Goal: Information Seeking & Learning: Learn about a topic

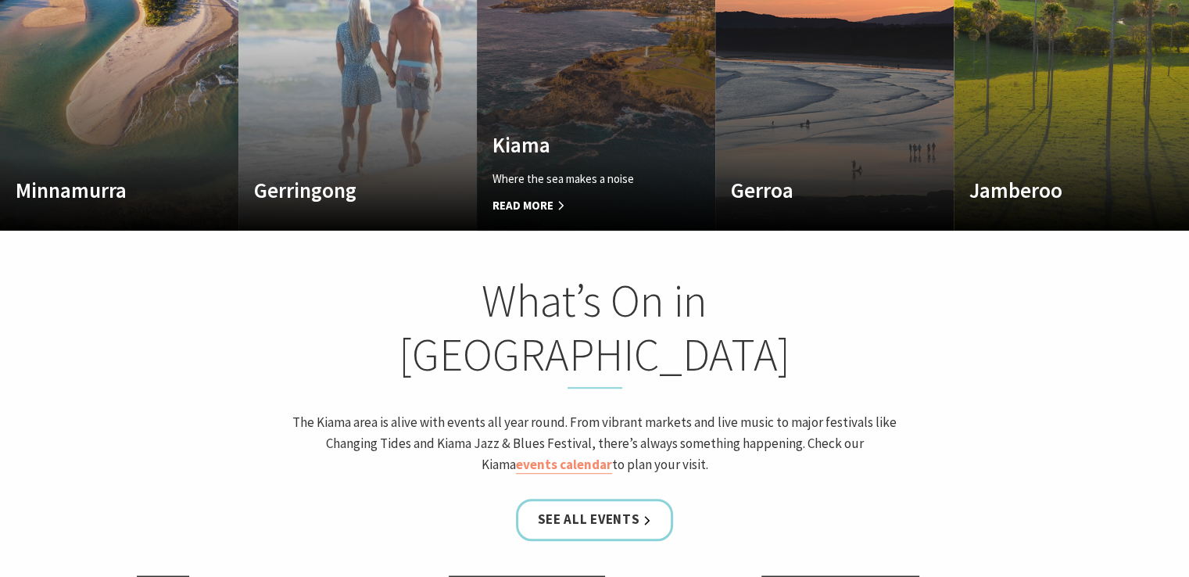
scroll to position [1250, 0]
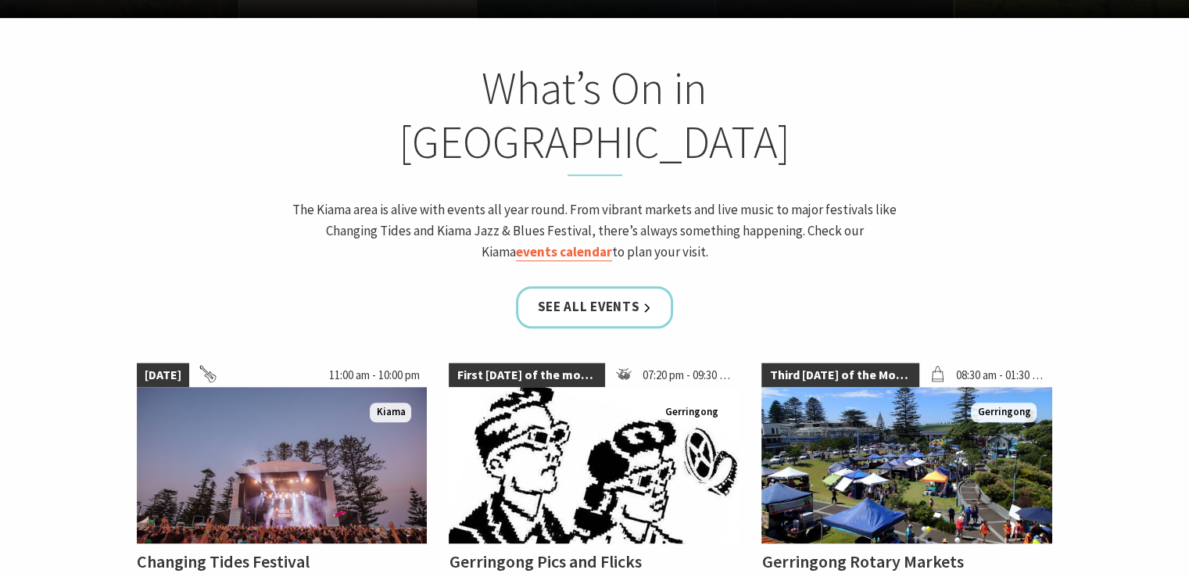
click at [560, 243] on link "events calendar" at bounding box center [564, 252] width 96 height 18
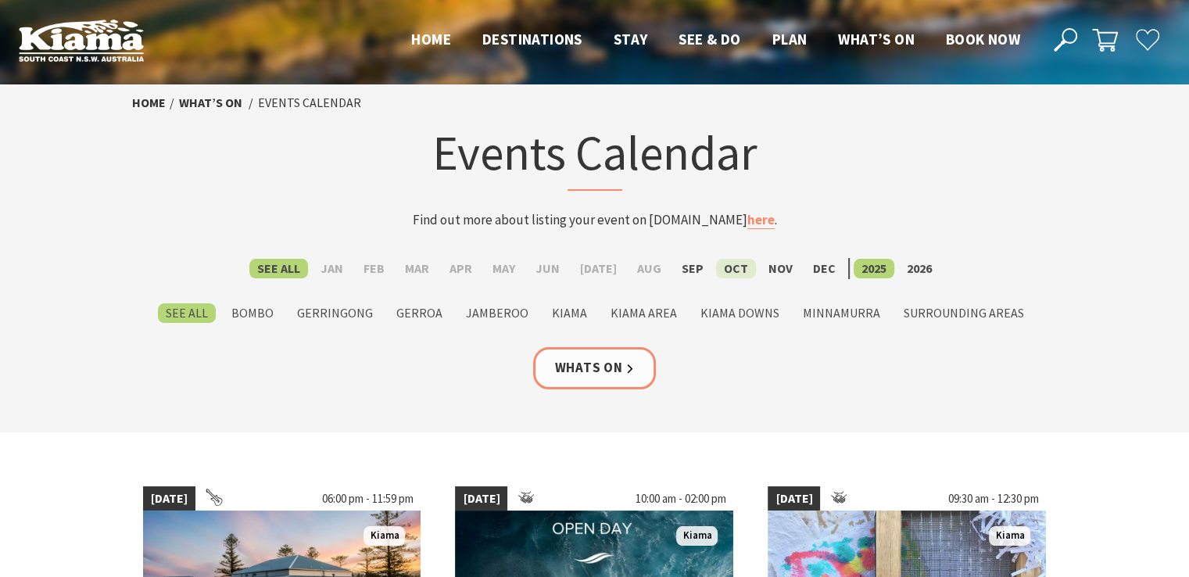
click at [732, 263] on label "Oct" at bounding box center [736, 269] width 40 height 20
click at [0, 0] on input "Oct" at bounding box center [0, 0] width 0 height 0
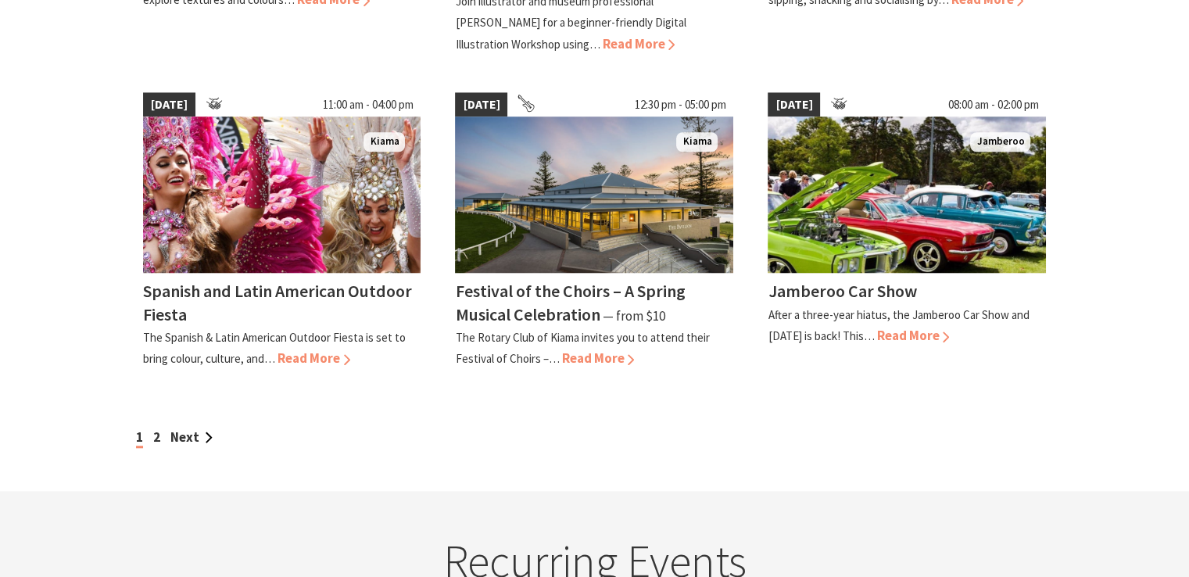
scroll to position [1407, 0]
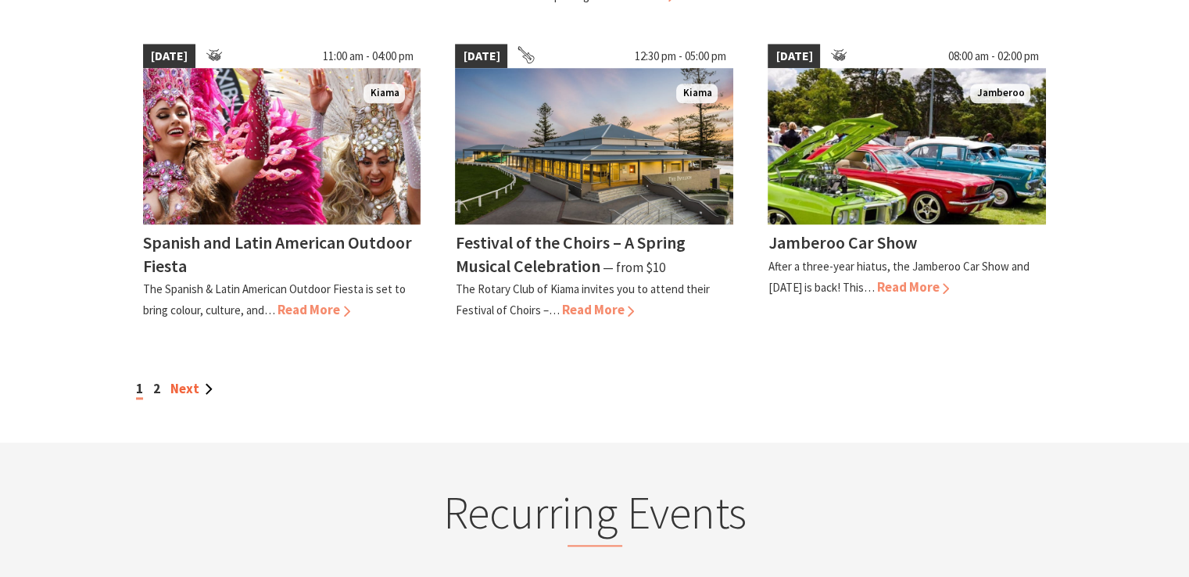
click at [198, 391] on link "Next" at bounding box center [191, 388] width 42 height 17
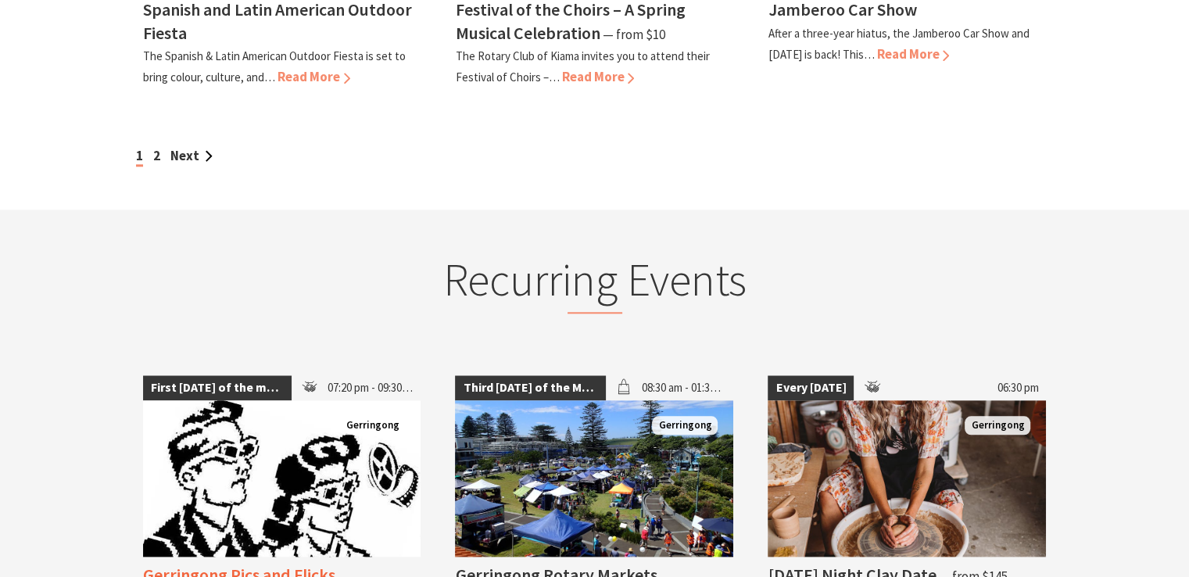
scroll to position [1641, 0]
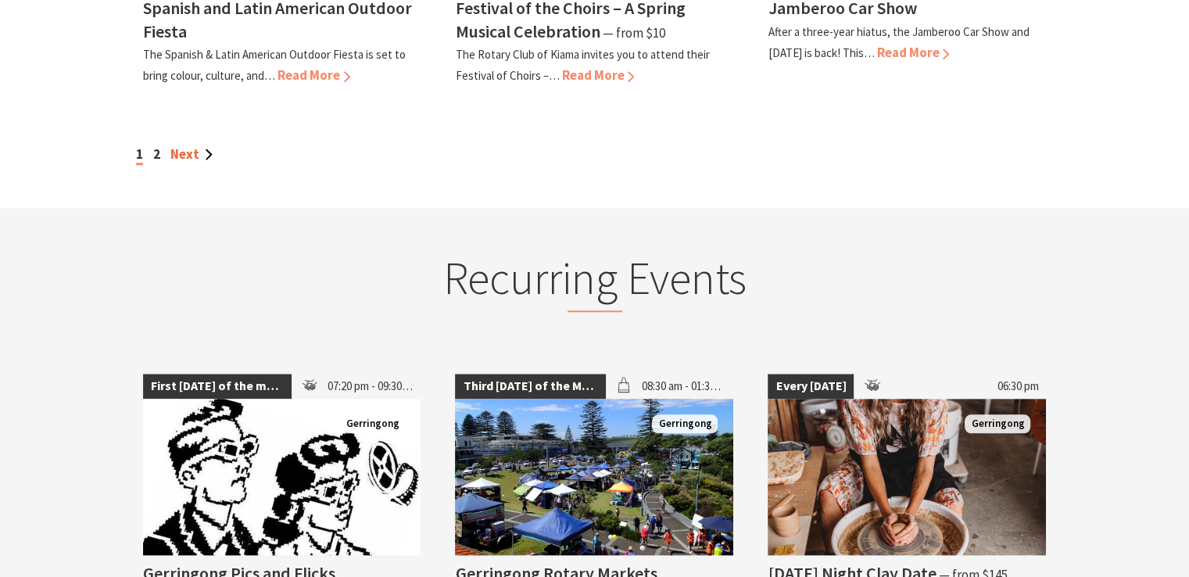
click at [188, 153] on link "Next" at bounding box center [191, 153] width 42 height 17
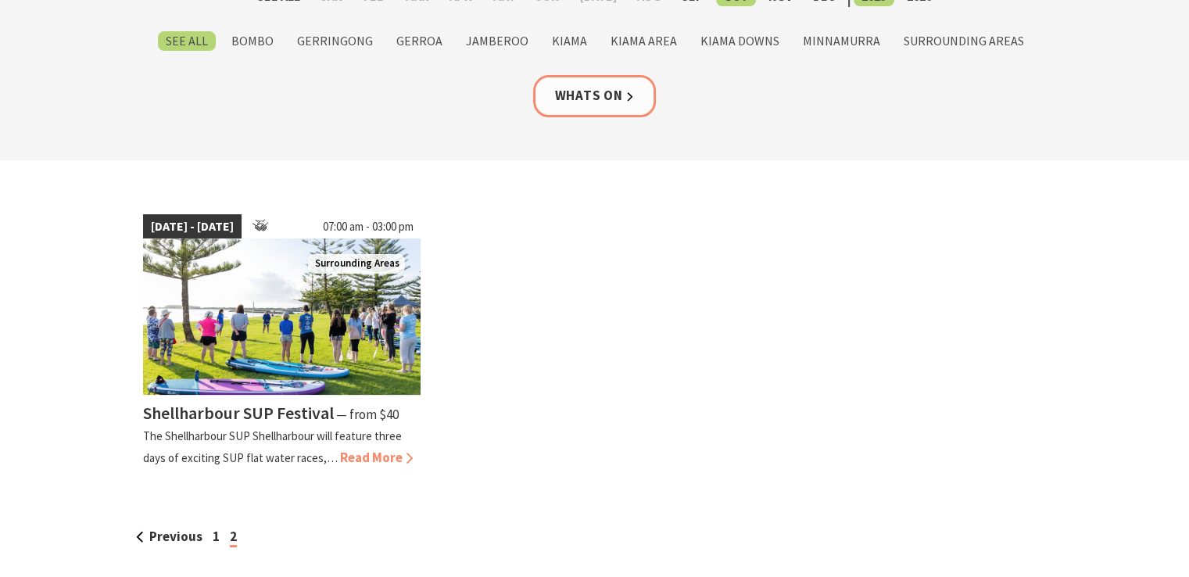
scroll to position [313, 0]
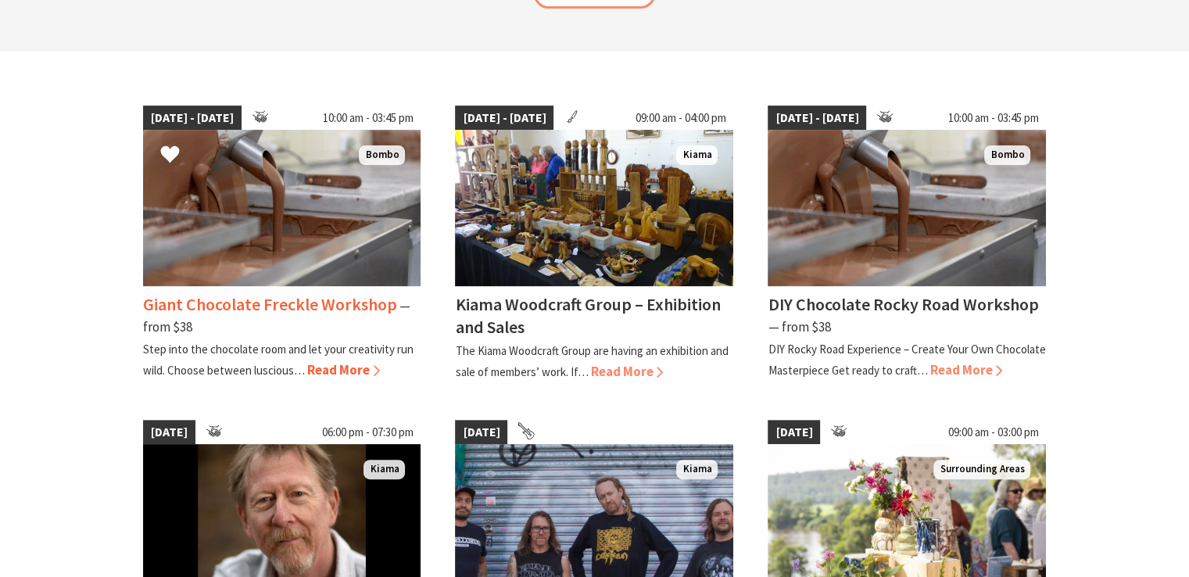
scroll to position [391, 0]
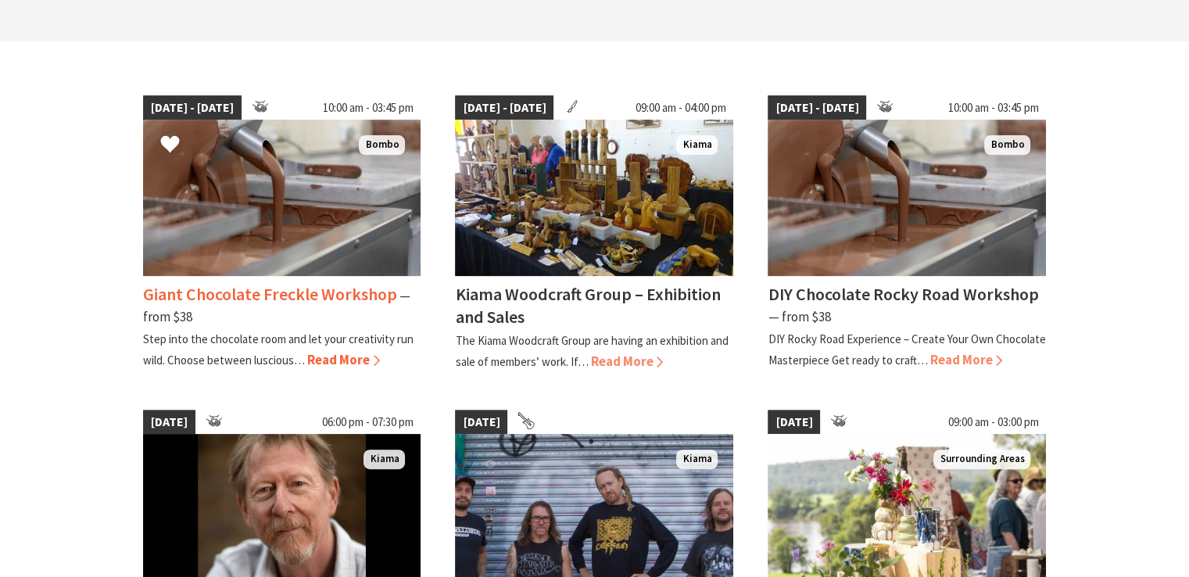
click at [359, 352] on span "Read More" at bounding box center [343, 359] width 73 height 17
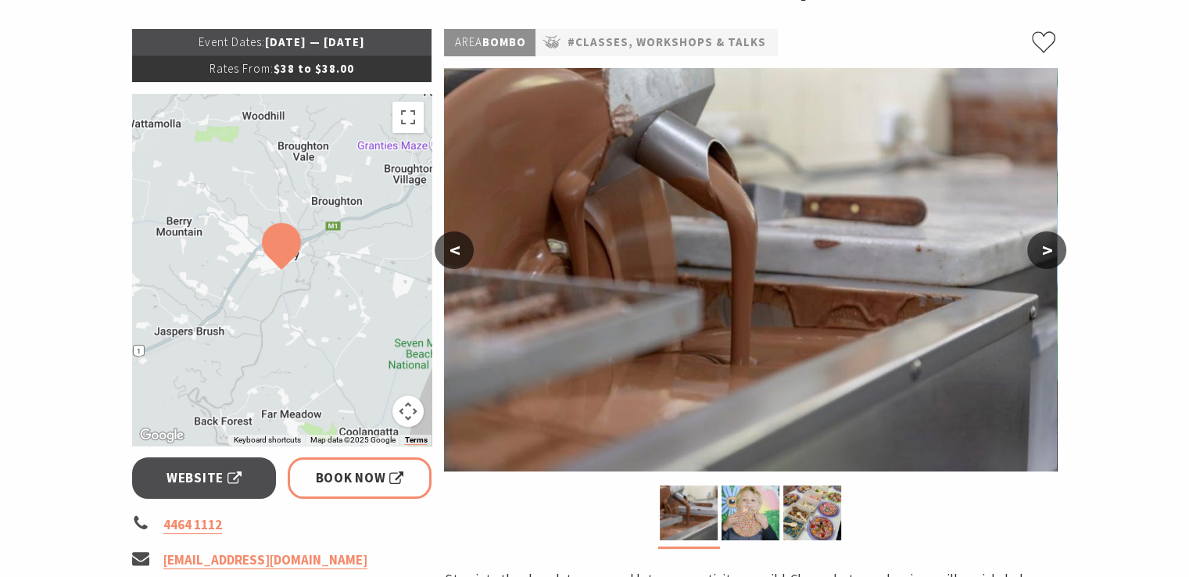
scroll to position [469, 0]
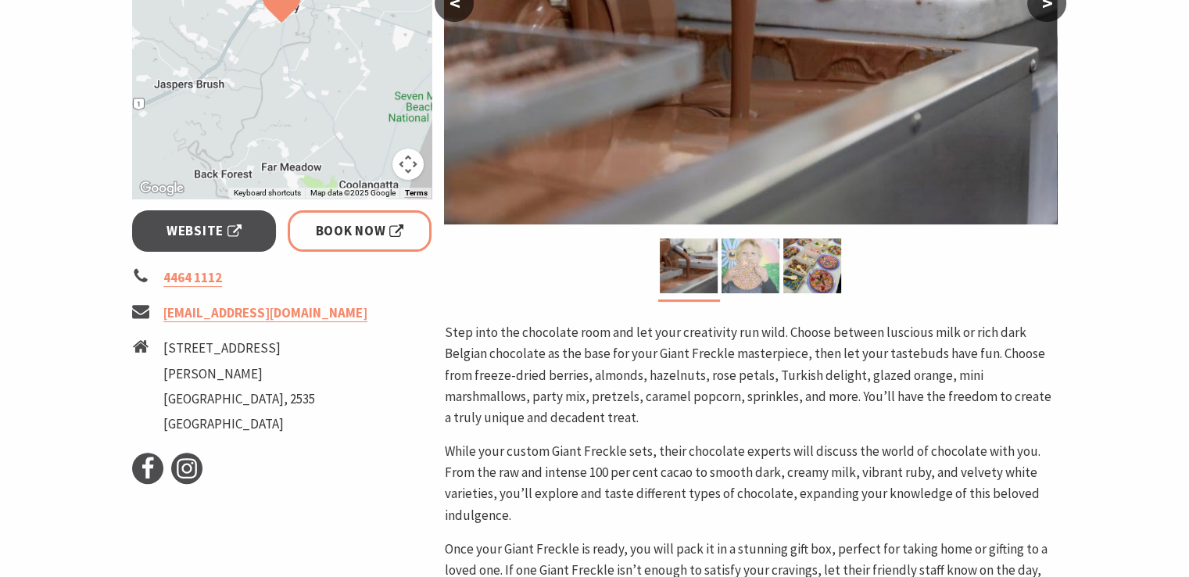
click at [778, 263] on img at bounding box center [750, 265] width 58 height 55
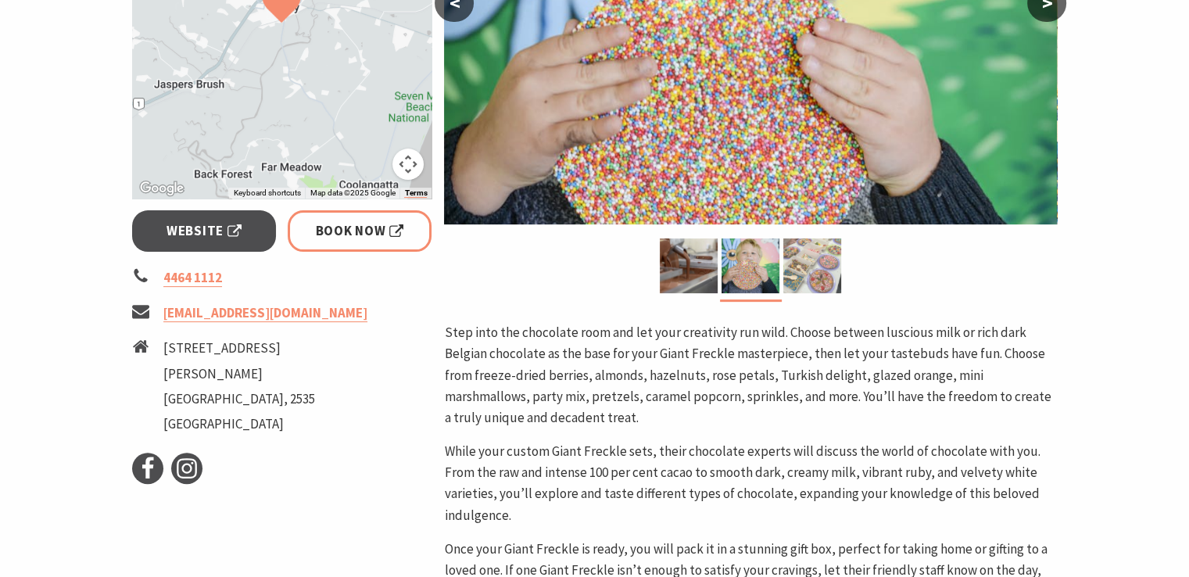
click at [801, 263] on img at bounding box center [812, 265] width 58 height 55
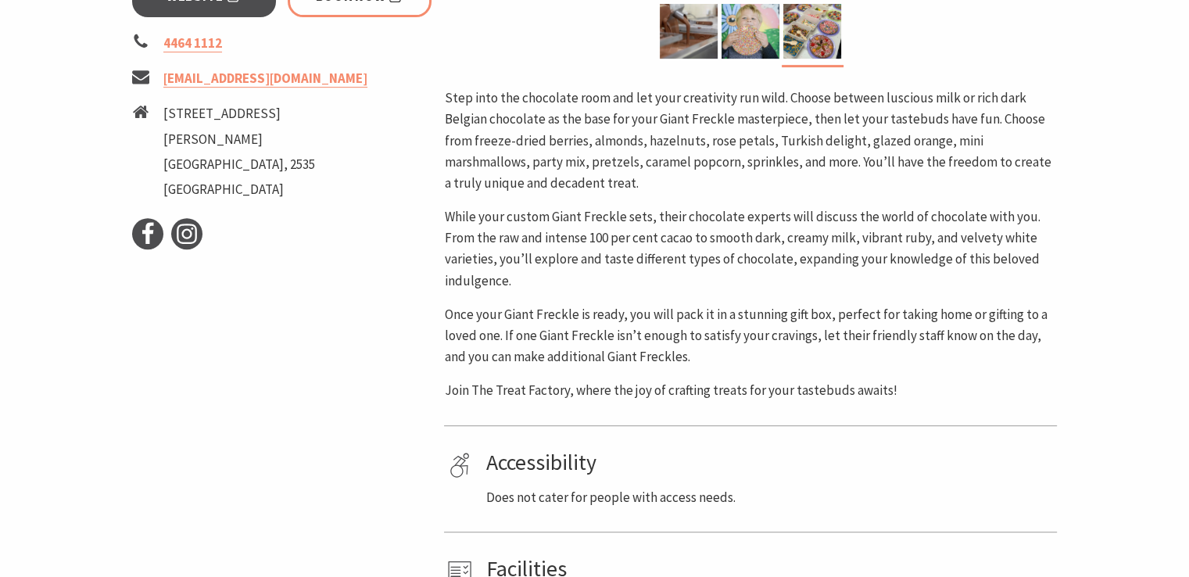
scroll to position [860, 0]
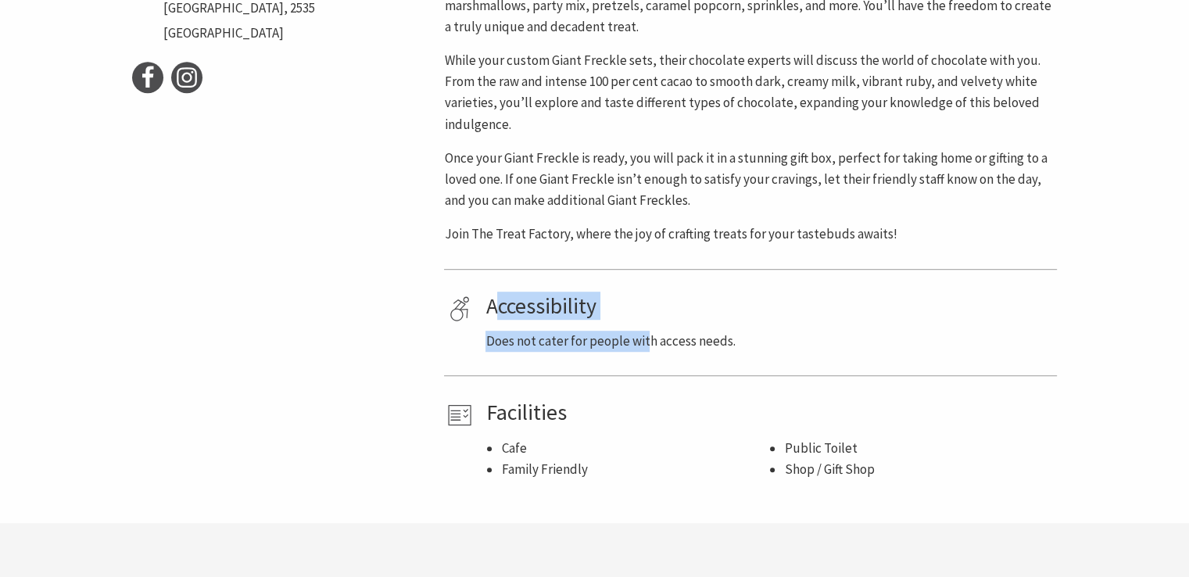
drag, startPoint x: 497, startPoint y: 283, endPoint x: 644, endPoint y: 307, distance: 148.9
click at [644, 307] on div "Accessibility Does not cater for people with access needs." at bounding box center [768, 322] width 566 height 59
drag, startPoint x: 531, startPoint y: 323, endPoint x: 727, endPoint y: 324, distance: 196.9
click at [727, 331] on p "Does not cater for people with access needs." at bounding box center [768, 341] width 566 height 21
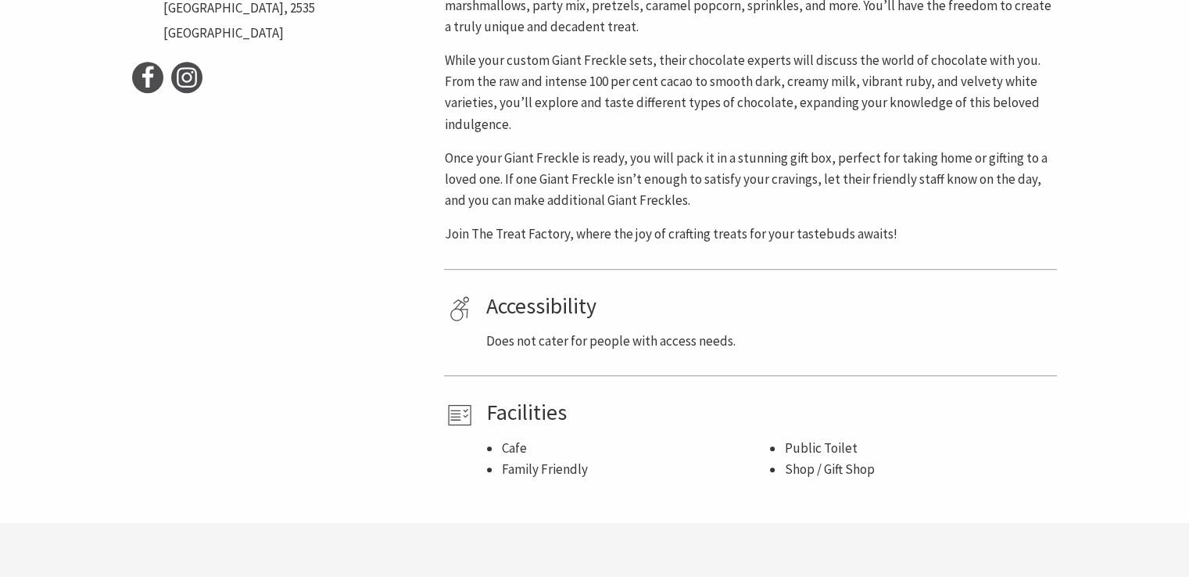
click at [740, 331] on p "Does not cater for people with access needs." at bounding box center [768, 341] width 566 height 21
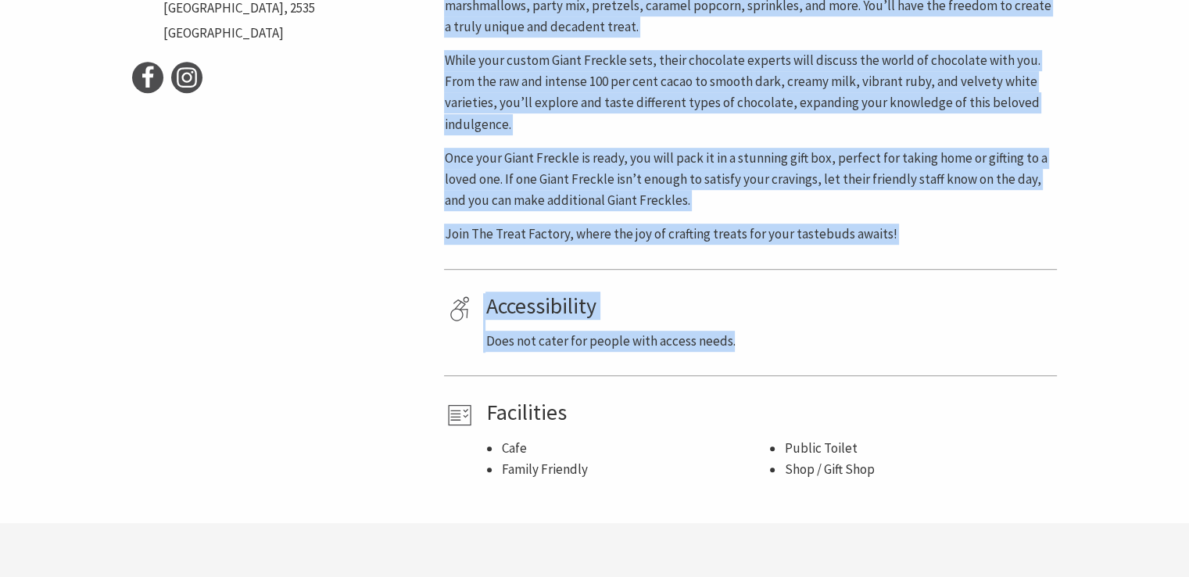
drag, startPoint x: 735, startPoint y: 318, endPoint x: 416, endPoint y: 295, distance: 320.5
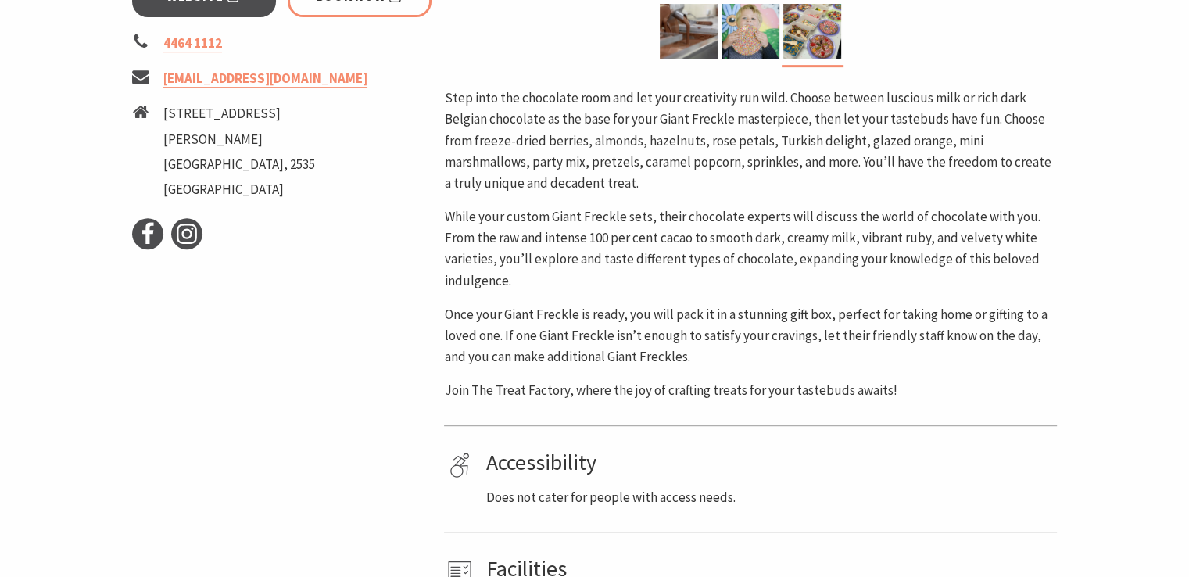
scroll to position [938, 0]
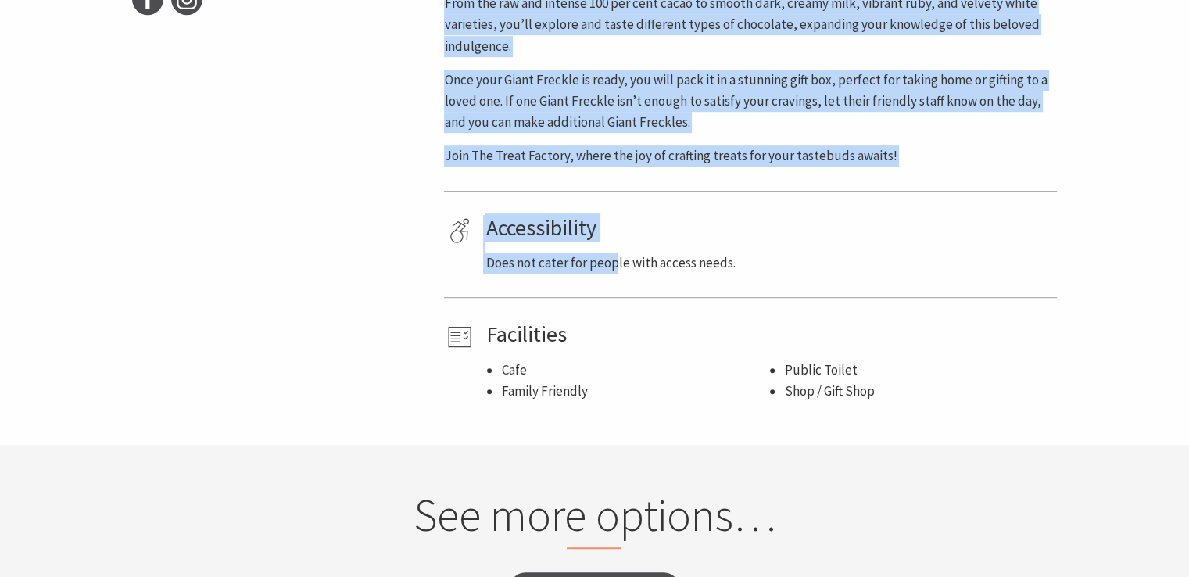
drag, startPoint x: 435, startPoint y: 197, endPoint x: 616, endPoint y: 220, distance: 181.9
click at [610, 215] on h4 "Accessibility" at bounding box center [768, 228] width 566 height 27
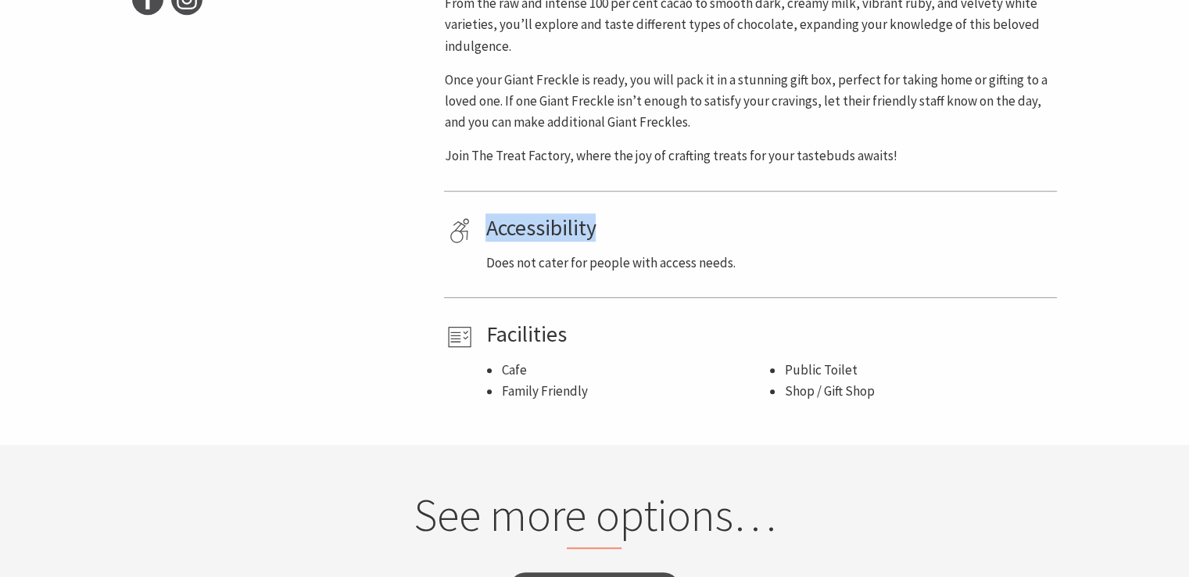
drag, startPoint x: 610, startPoint y: 211, endPoint x: 488, endPoint y: 205, distance: 122.8
click at [488, 215] on h4 "Accessibility" at bounding box center [768, 228] width 566 height 27
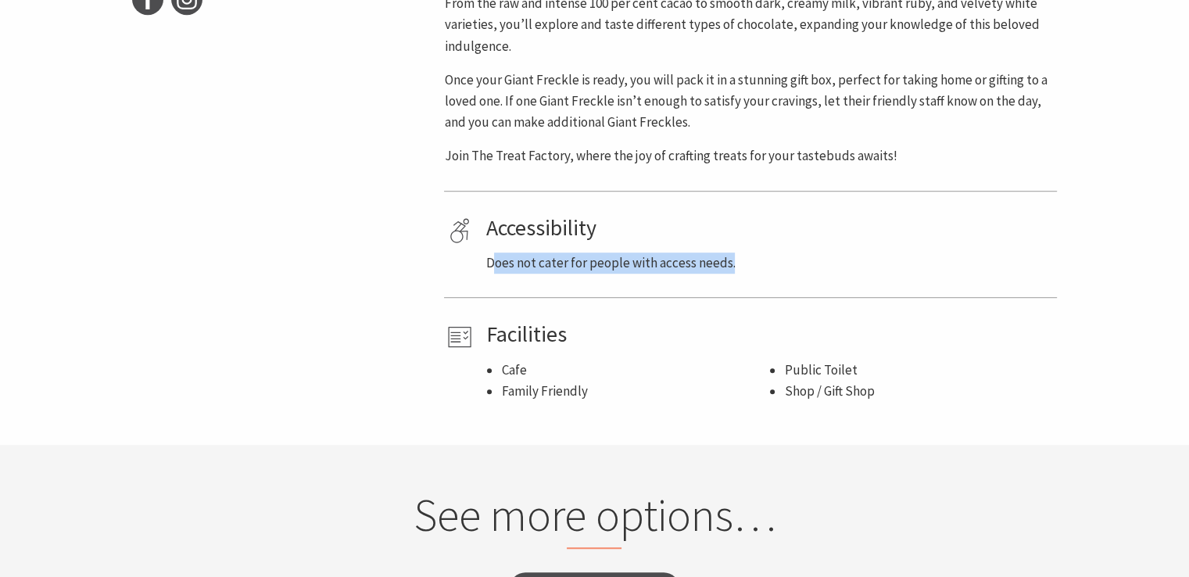
drag, startPoint x: 491, startPoint y: 242, endPoint x: 754, endPoint y: 245, distance: 263.3
click at [754, 252] on p "Does not cater for people with access needs." at bounding box center [768, 262] width 566 height 21
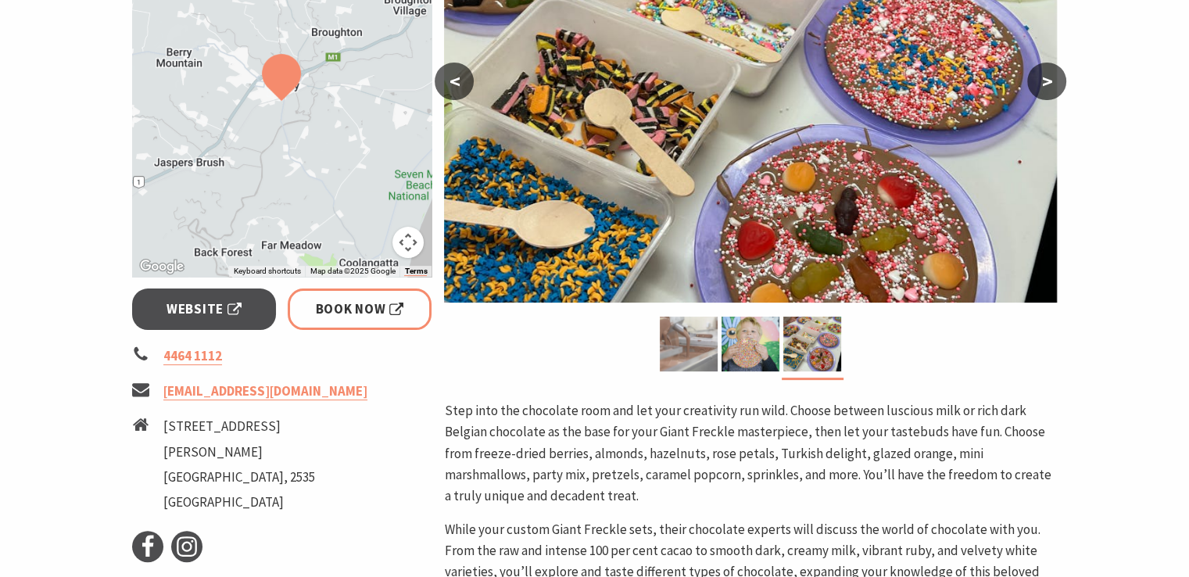
scroll to position [0, 0]
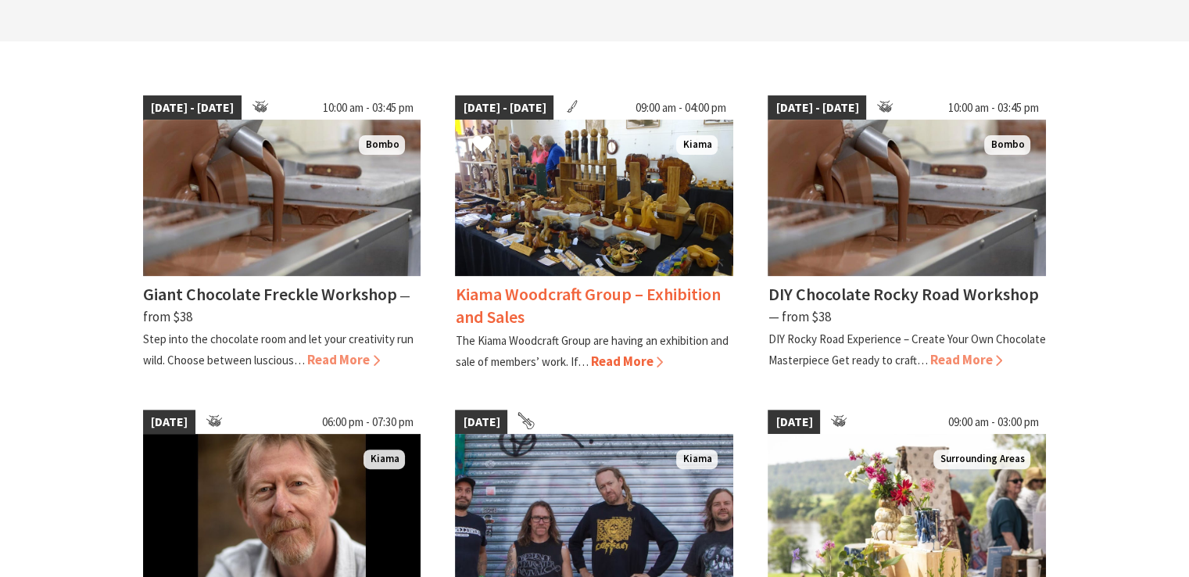
scroll to position [234, 0]
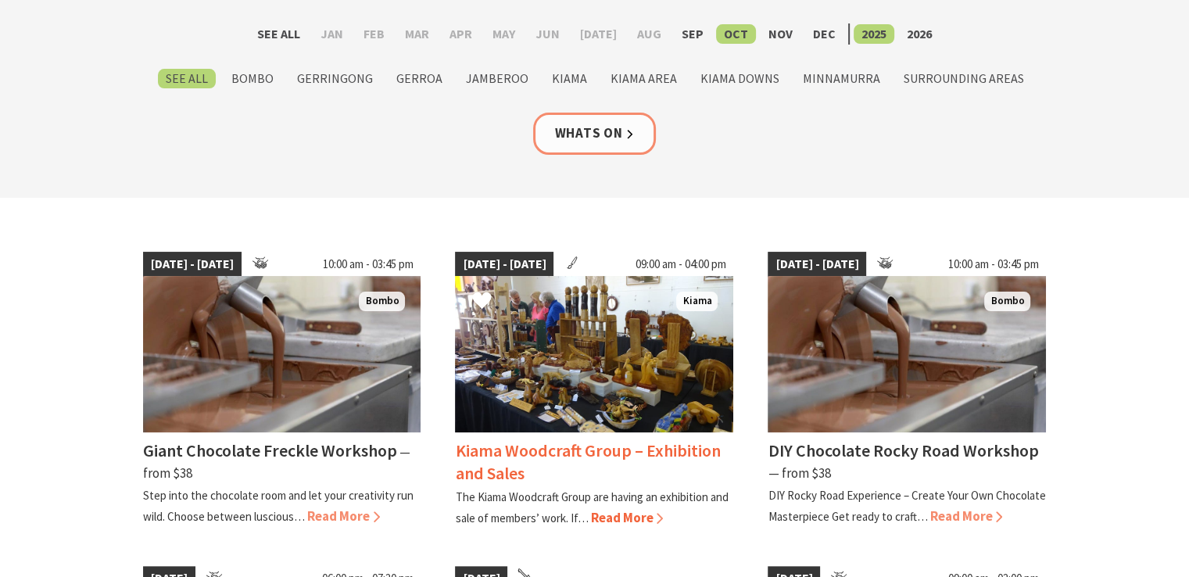
click at [646, 381] on img at bounding box center [594, 354] width 278 height 156
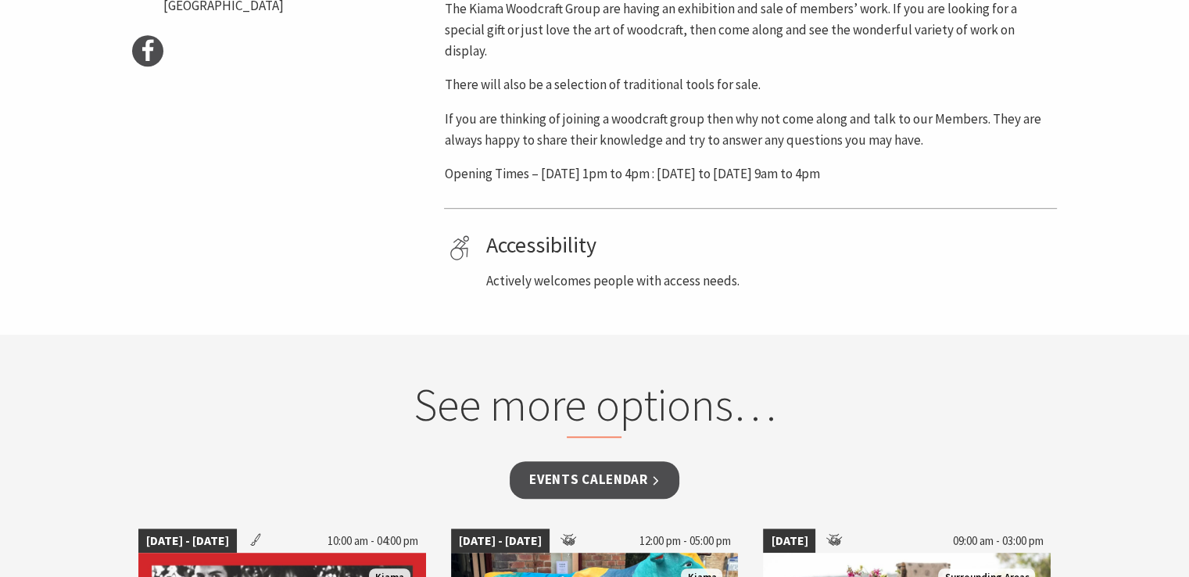
scroll to position [860, 0]
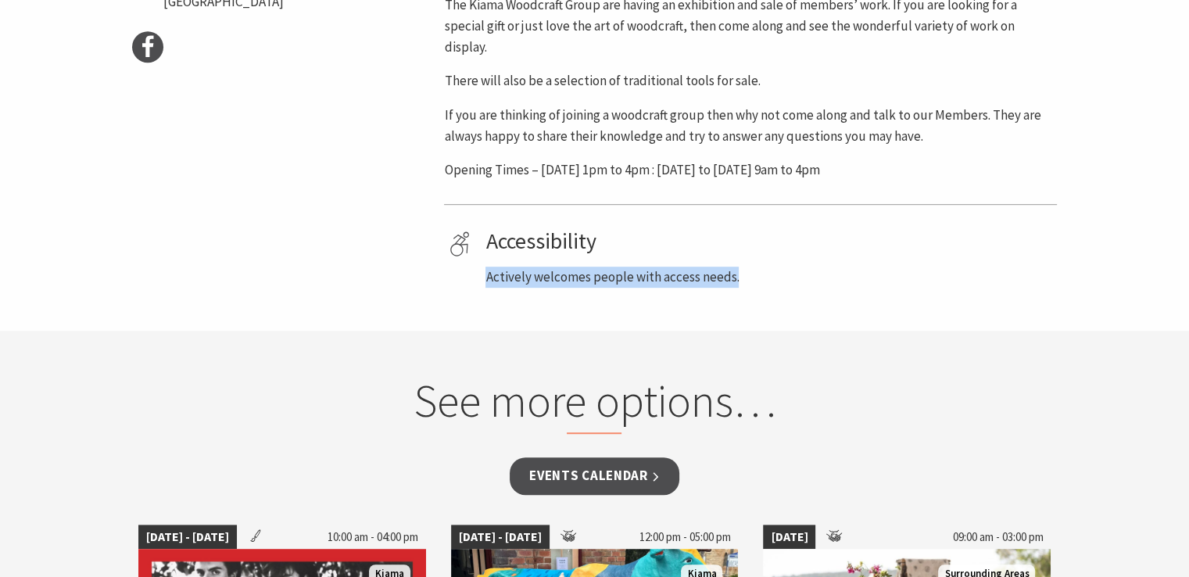
drag, startPoint x: 524, startPoint y: 254, endPoint x: 765, endPoint y: 257, distance: 240.7
click at [740, 266] on p "Actively welcomes people with access needs." at bounding box center [768, 276] width 566 height 21
click at [765, 266] on p "Actively welcomes people with access needs." at bounding box center [768, 276] width 566 height 21
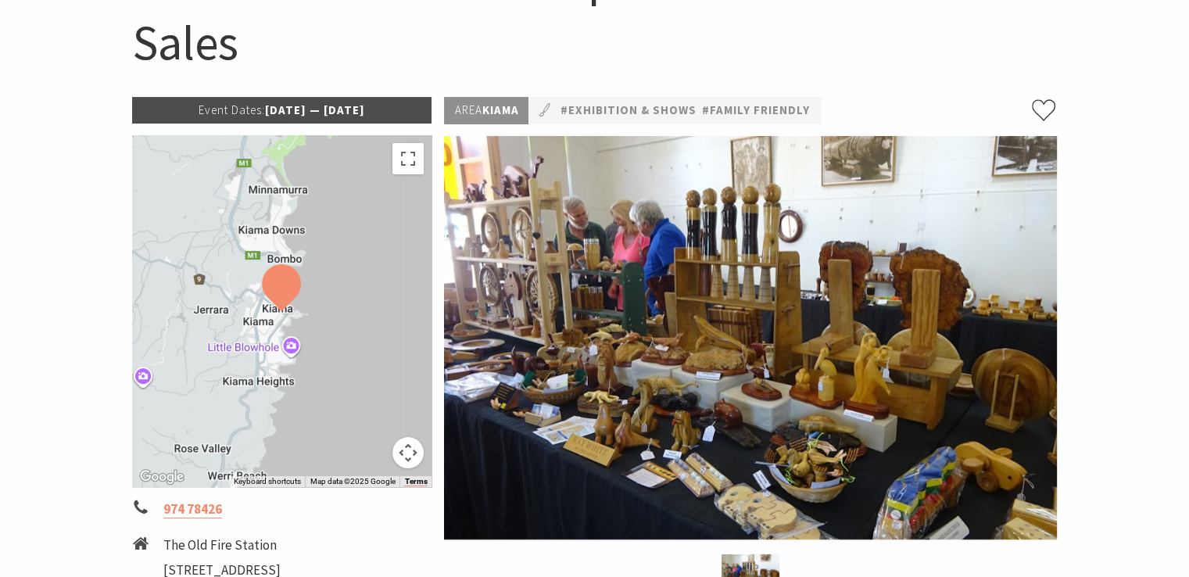
scroll to position [234, 0]
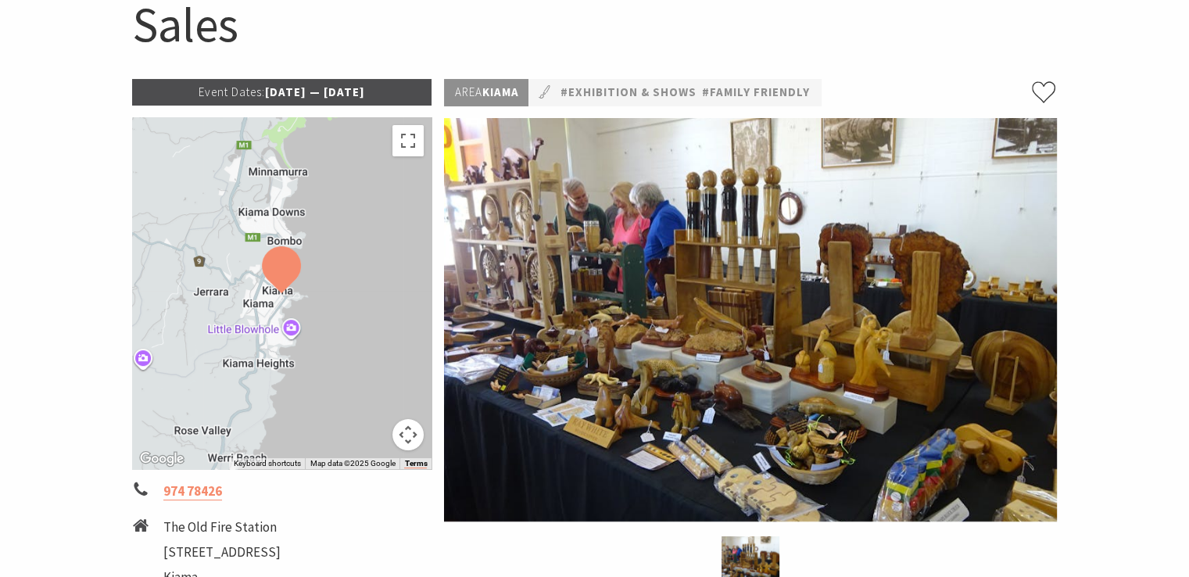
click at [408, 439] on button "Map camera controls" at bounding box center [407, 434] width 31 height 31
click at [359, 352] on button "Zoom in" at bounding box center [368, 356] width 31 height 31
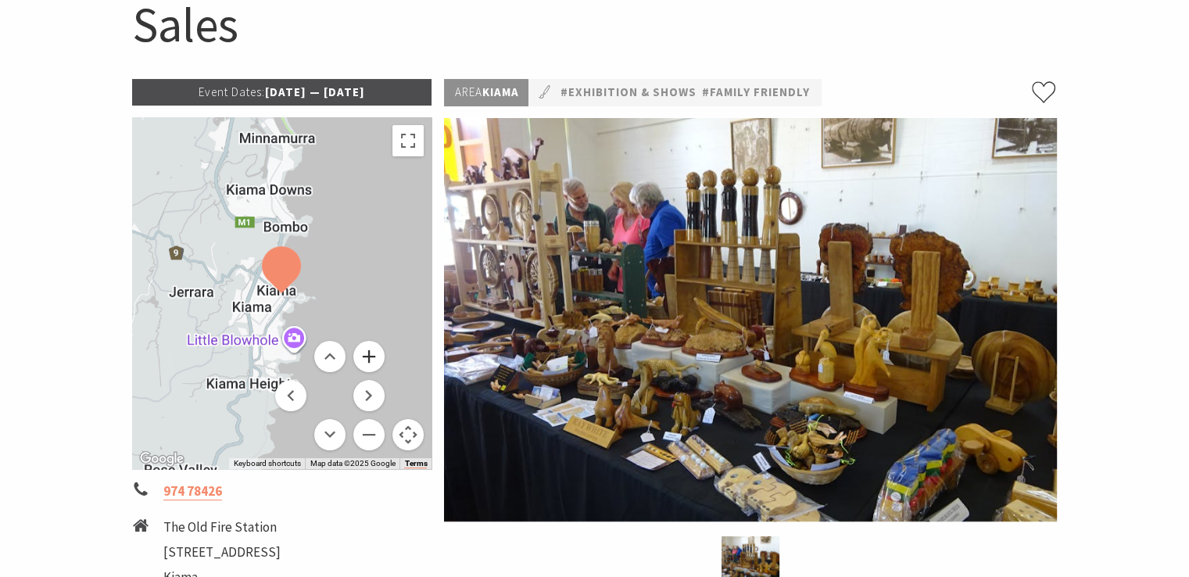
click at [359, 352] on button "Zoom in" at bounding box center [368, 356] width 31 height 31
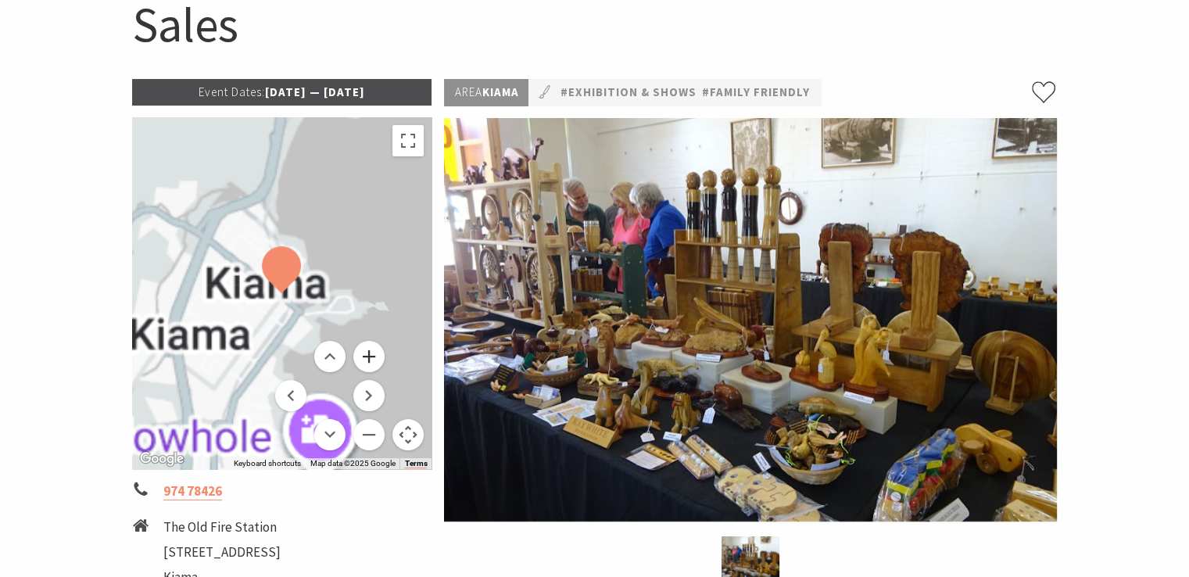
click at [359, 352] on button "Zoom in" at bounding box center [368, 356] width 31 height 31
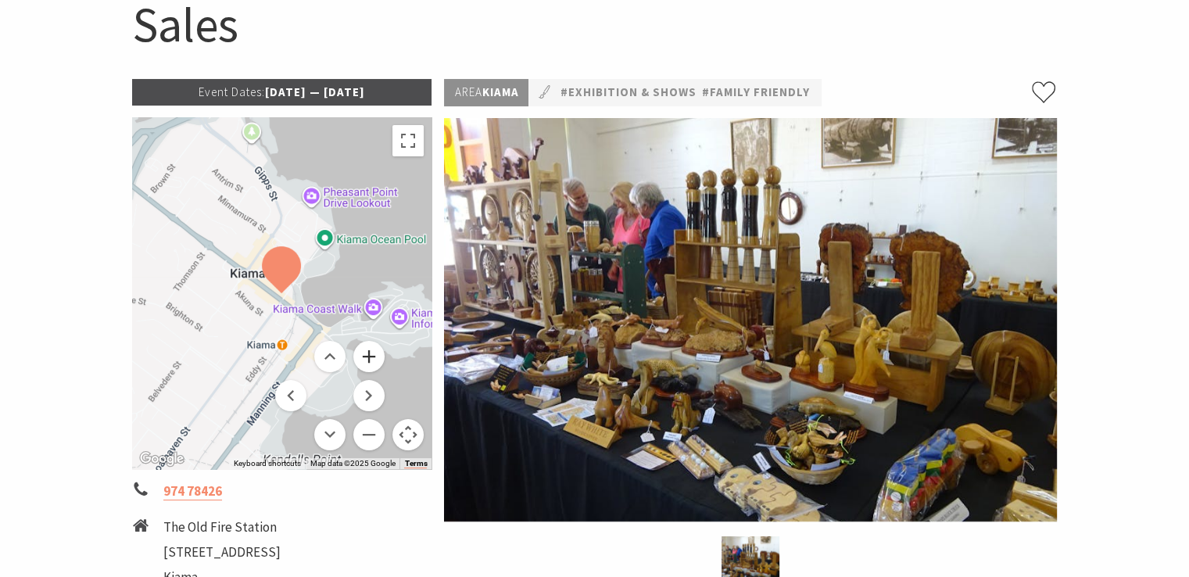
click at [359, 352] on button "Zoom in" at bounding box center [368, 356] width 31 height 31
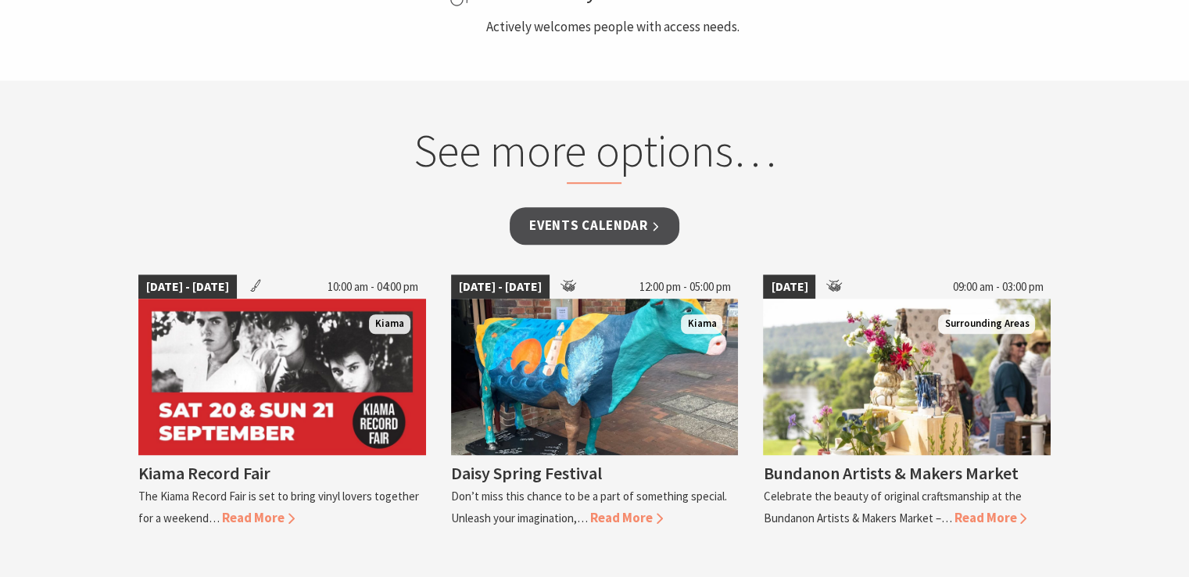
scroll to position [1328, 0]
